Goal: Task Accomplishment & Management: Complete application form

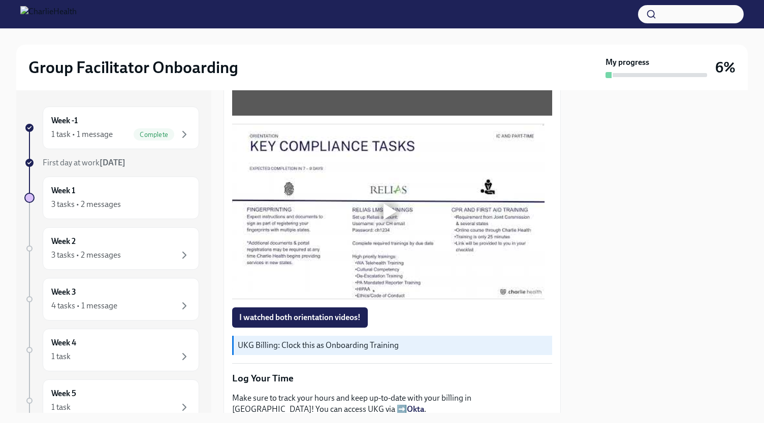
scroll to position [653, 0]
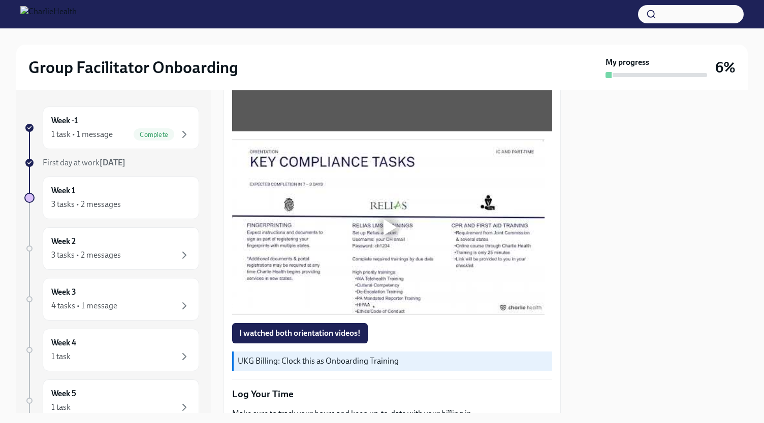
click at [386, 219] on div at bounding box center [389, 227] width 13 height 16
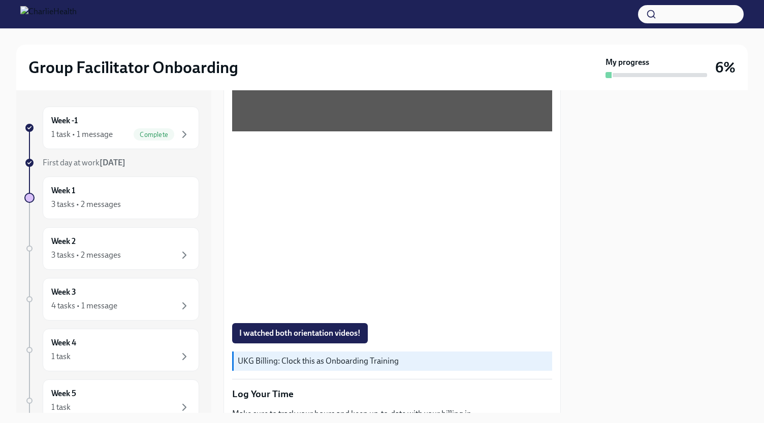
click at [638, 254] on div at bounding box center [660, 251] width 175 height 323
click at [636, 261] on div at bounding box center [660, 251] width 175 height 323
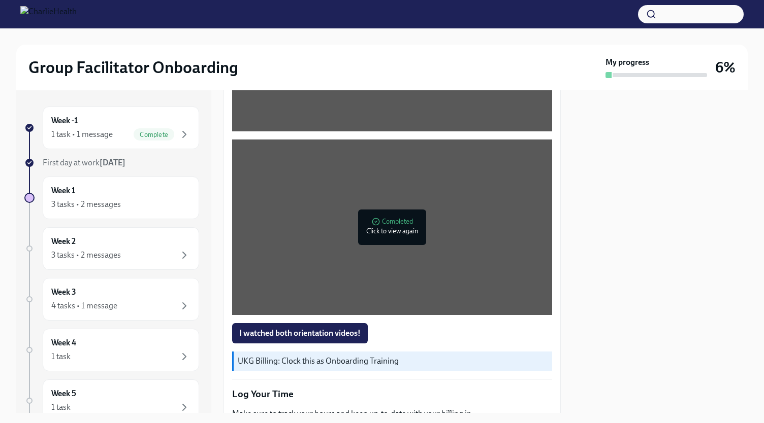
click at [270, 329] on span "I watched both orientation videos!" at bounding box center [299, 334] width 121 height 10
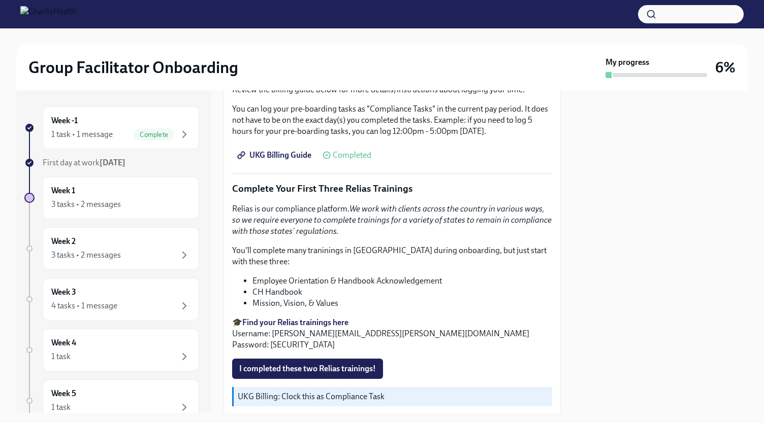
scroll to position [1009, 0]
click at [297, 317] on strong "Find your Relias trainings here" at bounding box center [295, 322] width 106 height 10
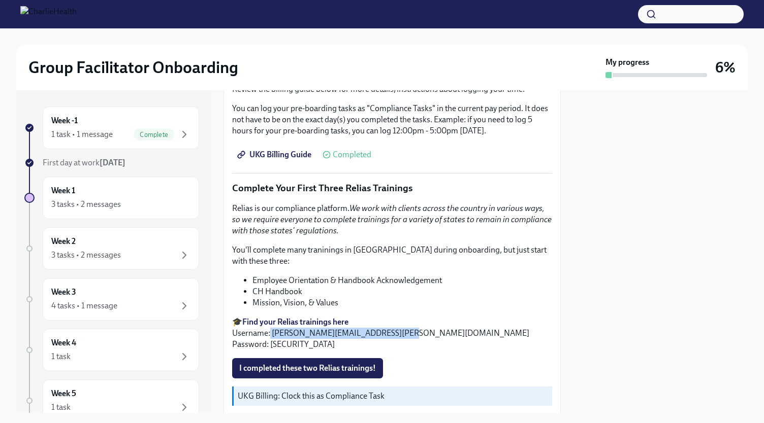
drag, startPoint x: 397, startPoint y: 326, endPoint x: 270, endPoint y: 331, distance: 126.5
click at [270, 331] on p "🎓 Find your Relias trainings here Username: [PERSON_NAME][EMAIL_ADDRESS][PERSON…" at bounding box center [392, 334] width 320 height 34
copy p "[EMAIL_ADDRESS][PERSON_NAME][DOMAIN_NAME]"
click at [449, 288] on li "CH Handbook" at bounding box center [402, 291] width 300 height 11
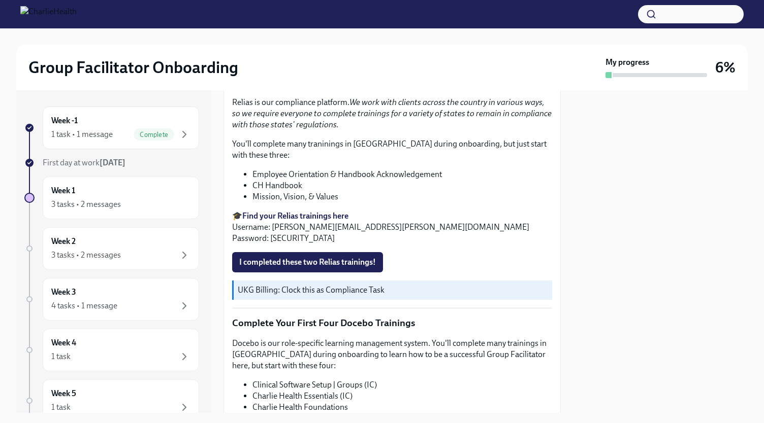
scroll to position [1054, 0]
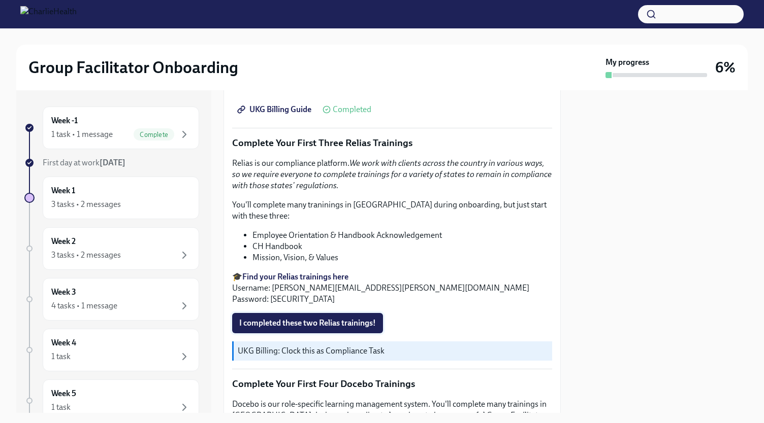
click at [278, 318] on span "I completed these two Relias trainings!" at bounding box center [307, 323] width 137 height 10
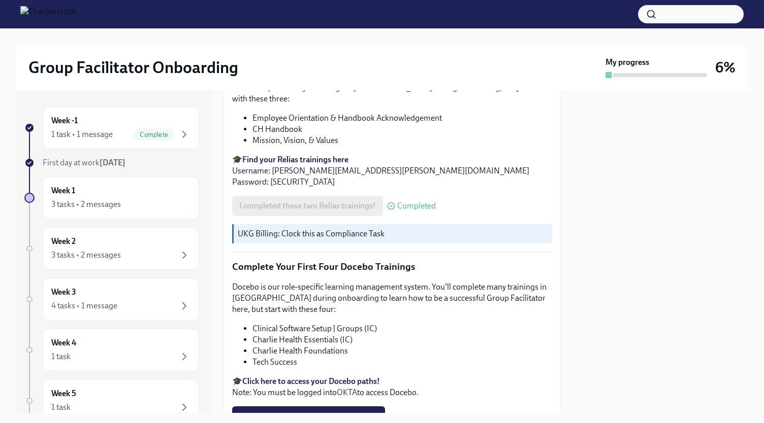
scroll to position [1206, 0]
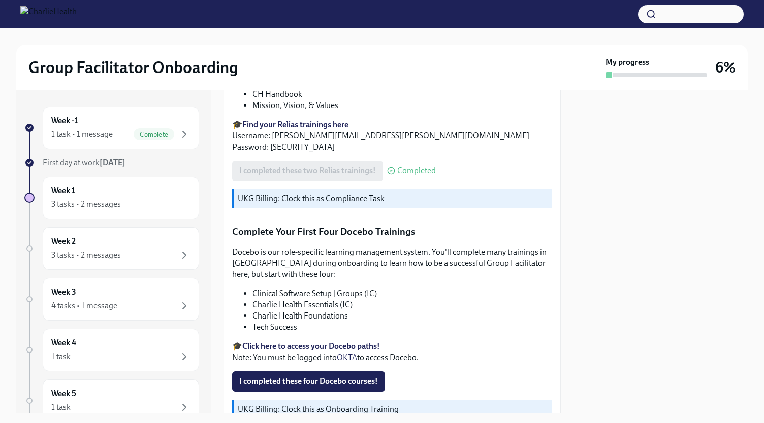
click at [301, 343] on strong "Click here to access your Docebo paths!" at bounding box center [311, 347] width 138 height 10
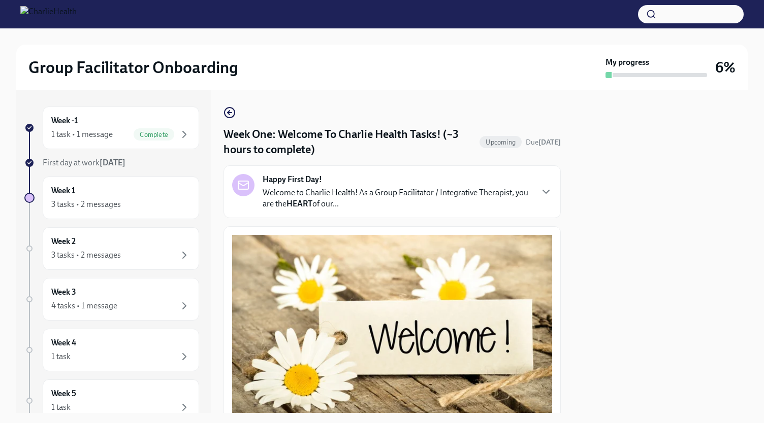
scroll to position [152, 0]
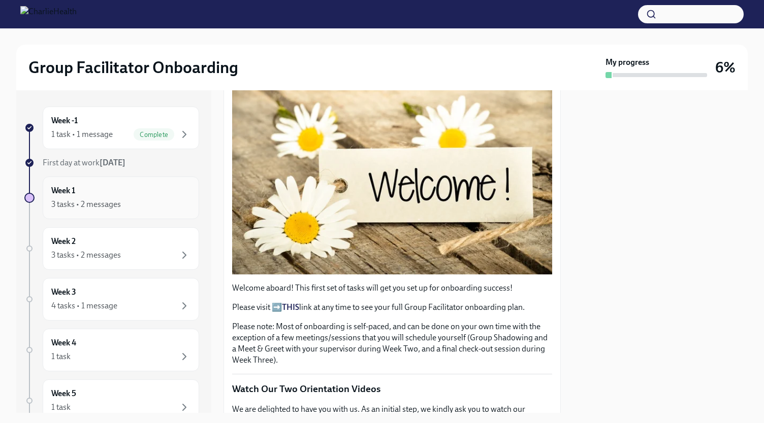
click at [135, 201] on div "3 tasks • 2 messages" at bounding box center [120, 205] width 139 height 12
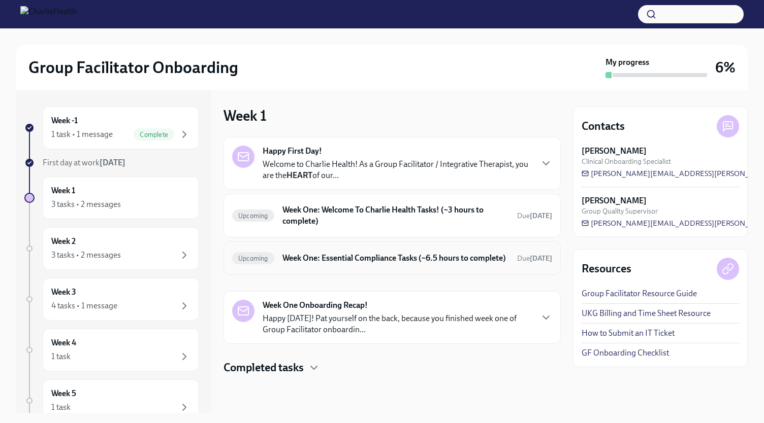
click at [410, 264] on h6 "Week One: Essential Compliance Tasks (~6.5 hours to complete)" at bounding box center [395, 258] width 226 height 11
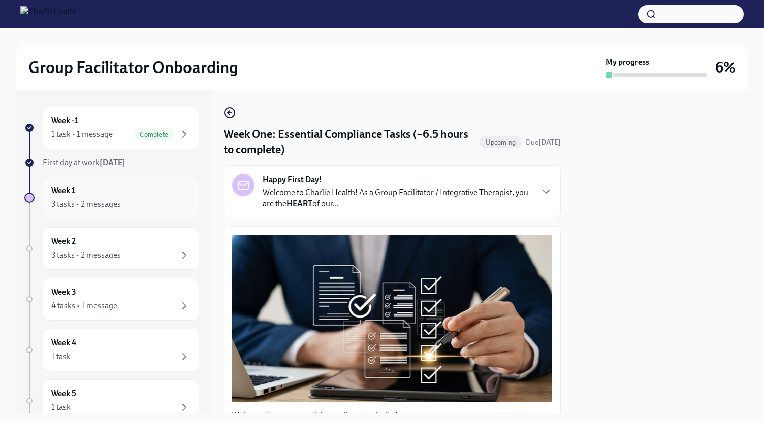
click at [124, 207] on div "3 tasks • 2 messages" at bounding box center [120, 205] width 139 height 12
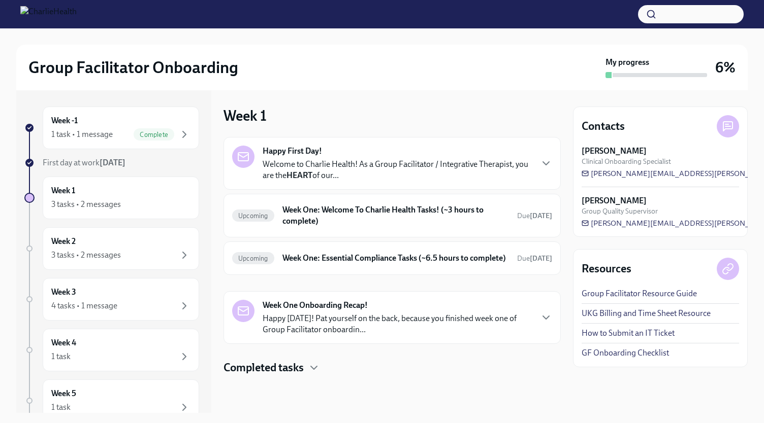
scroll to position [4, 0]
click at [315, 372] on icon "button" at bounding box center [314, 368] width 12 height 12
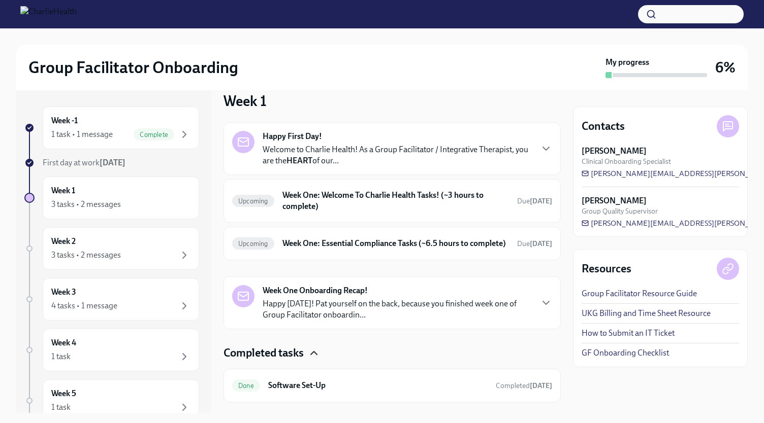
scroll to position [0, 0]
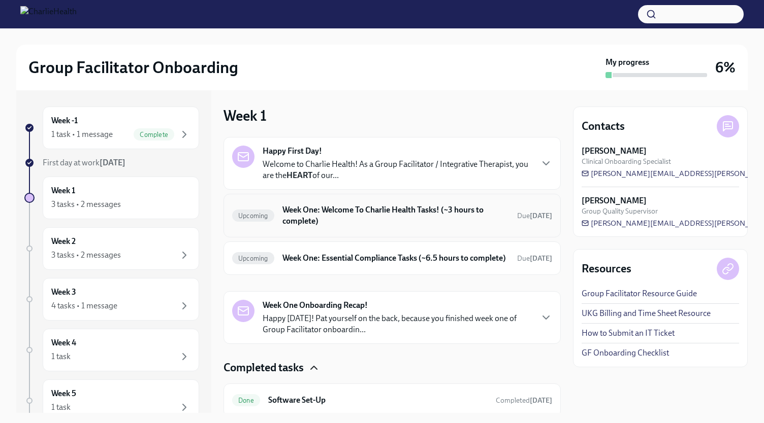
click at [367, 220] on h6 "Week One: Welcome To Charlie Health Tasks! (~3 hours to complete)" at bounding box center [395, 216] width 226 height 22
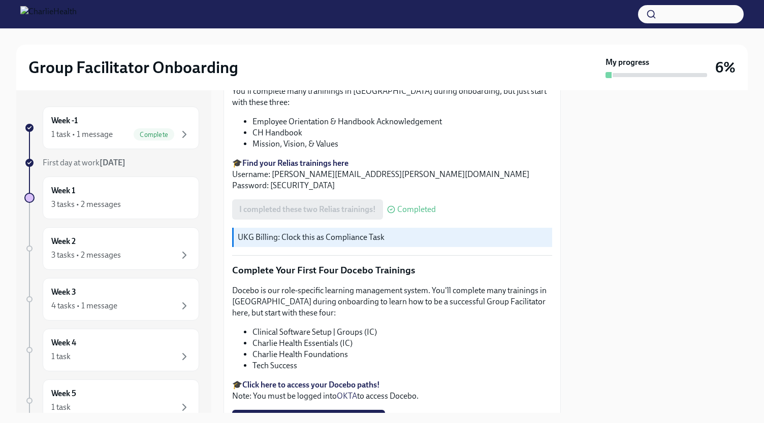
scroll to position [1257, 0]
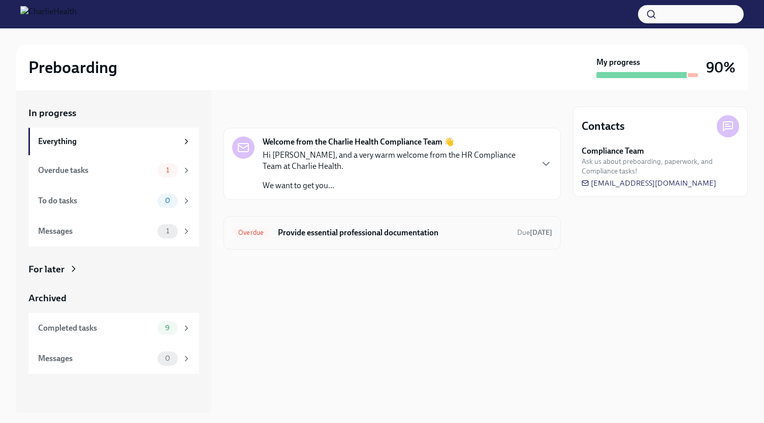
click at [373, 230] on h6 "Provide essential professional documentation" at bounding box center [393, 232] width 231 height 11
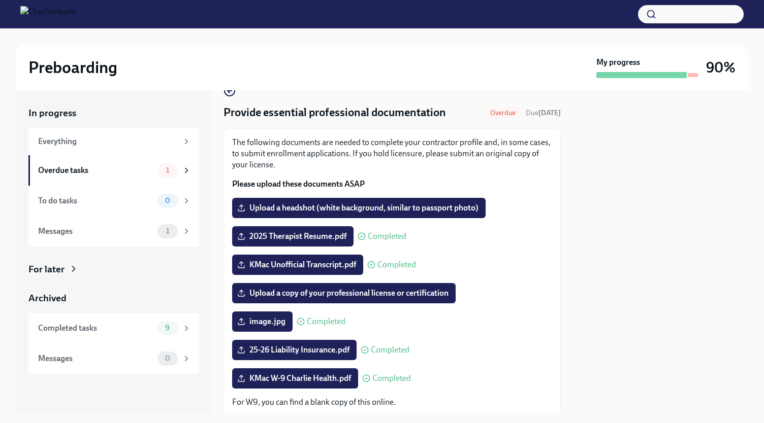
scroll to position [51, 0]
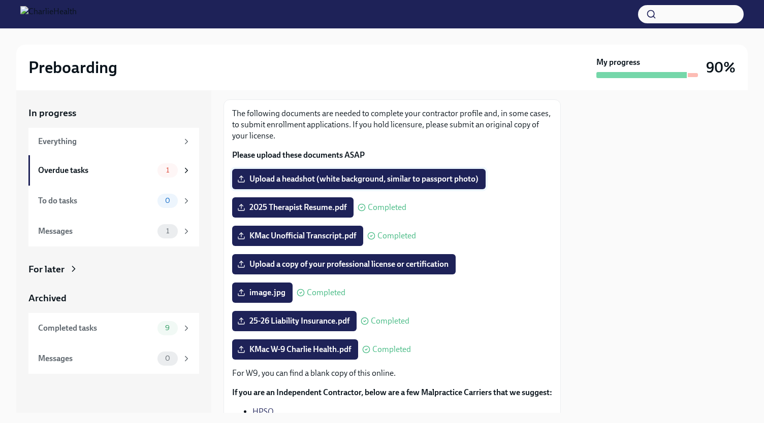
click at [398, 184] on label "Upload a headshot (white background, similar to passport photo)" at bounding box center [358, 179] width 253 height 20
click at [0, 0] on input "Upload a headshot (white background, similar to passport photo)" at bounding box center [0, 0] width 0 height 0
